Goal: Information Seeking & Learning: Learn about a topic

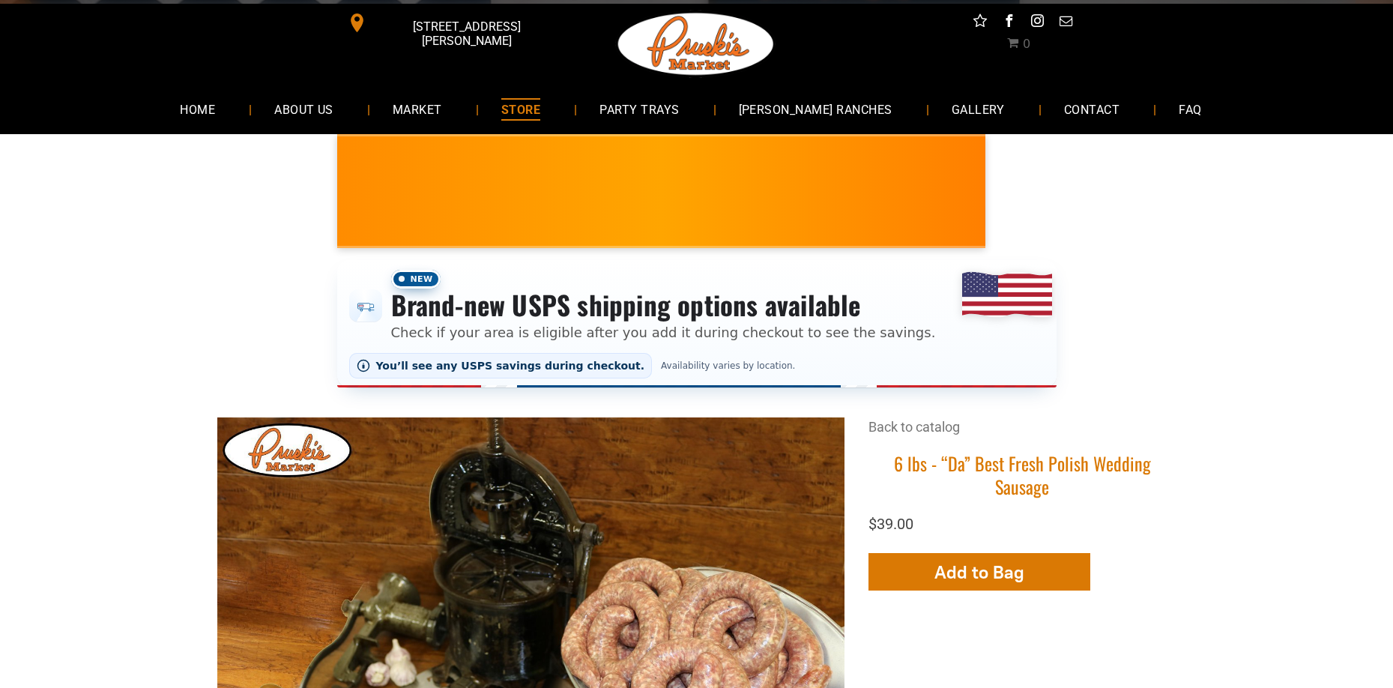
scroll to position [16, 0]
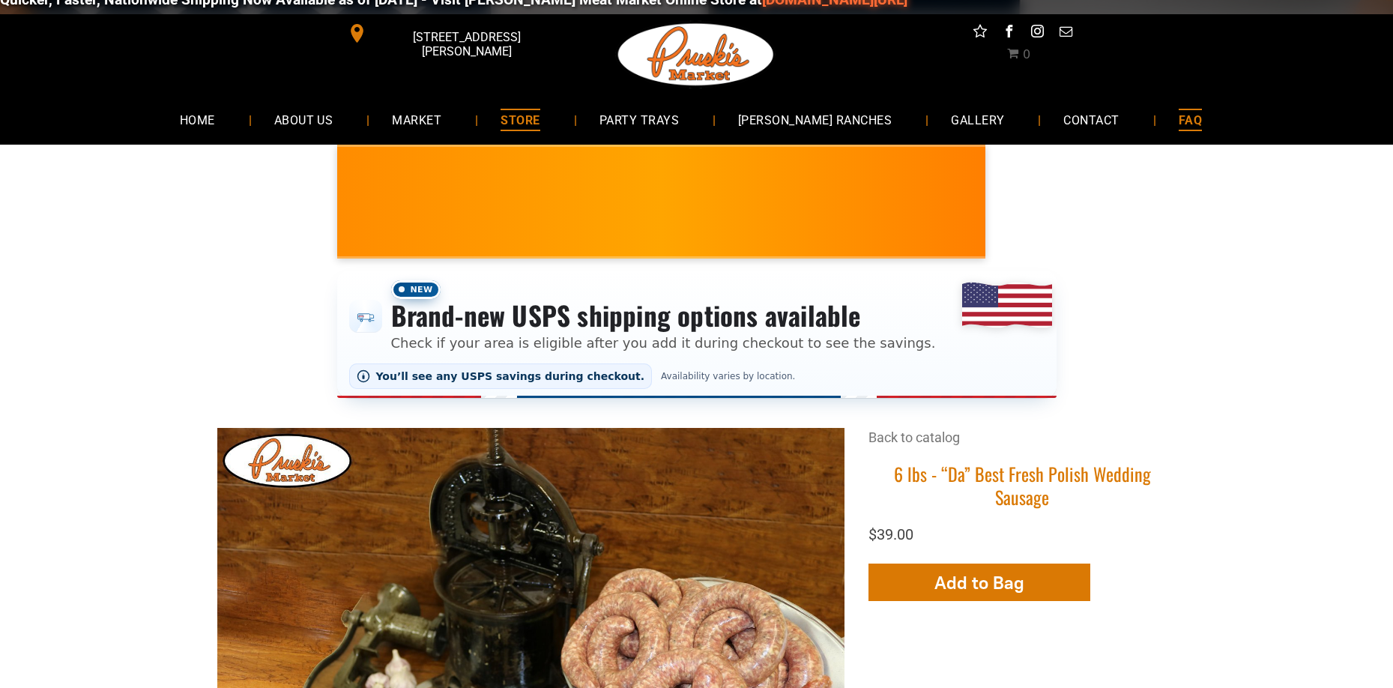
click at [1179, 122] on span "FAQ" at bounding box center [1190, 120] width 23 height 22
